Goal: Check status

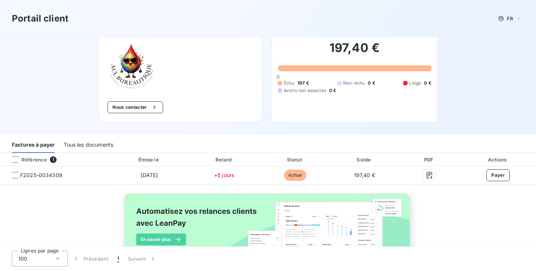
scroll to position [71, 0]
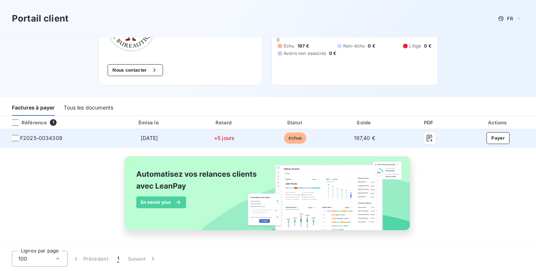
click at [247, 139] on td "+5 jours" at bounding box center [224, 138] width 72 height 18
click at [232, 139] on span "+5 jours" at bounding box center [224, 138] width 20 height 6
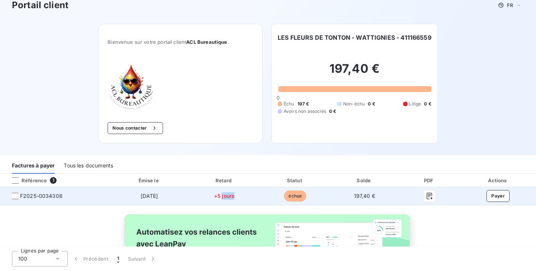
scroll to position [0, 0]
